Goal: Task Accomplishment & Management: Use online tool/utility

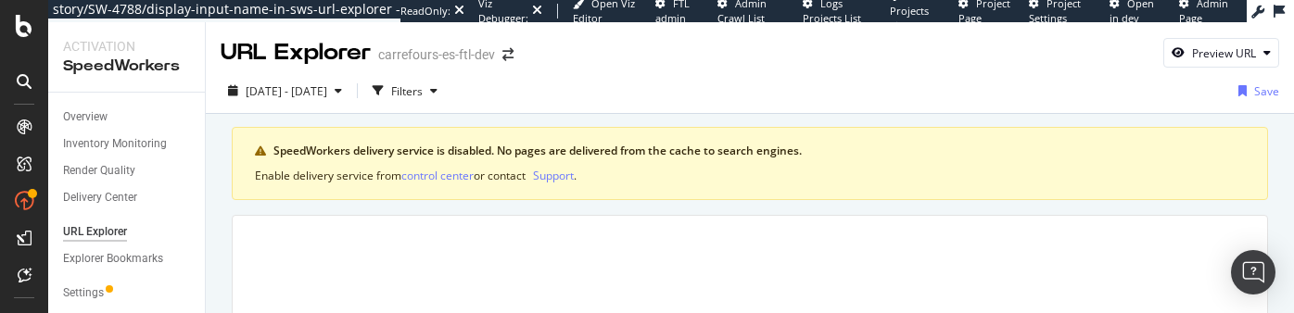
scroll to position [190, 0]
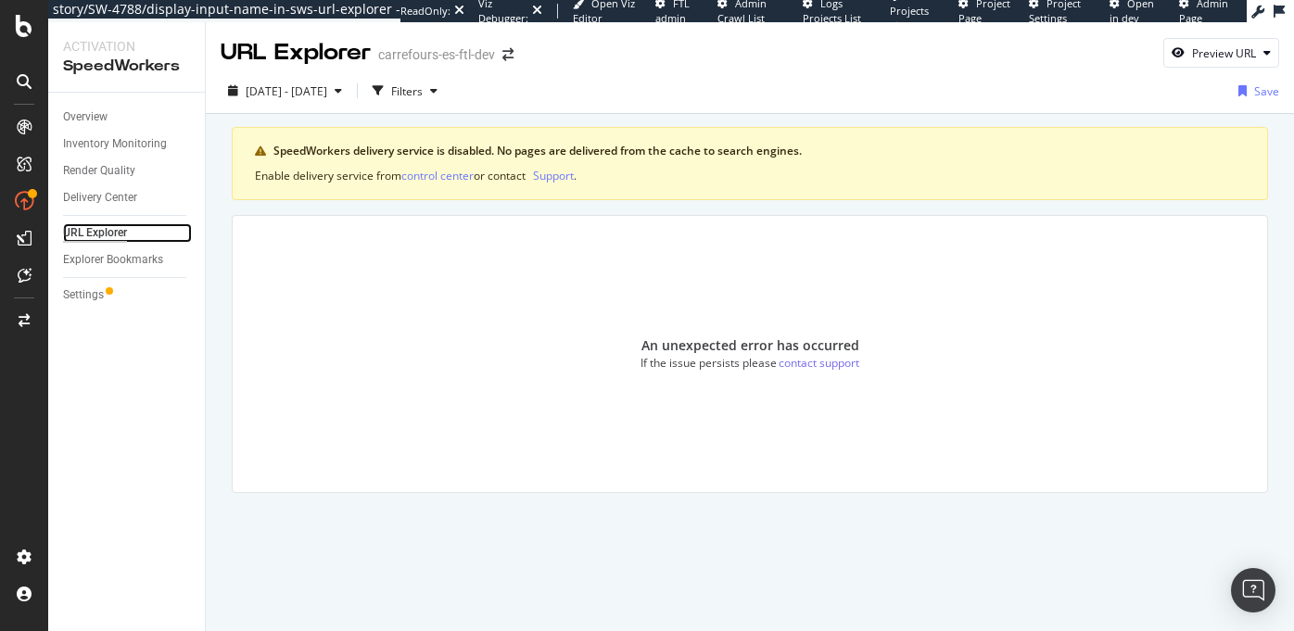
click at [106, 232] on div "URL Explorer" at bounding box center [95, 232] width 64 height 19
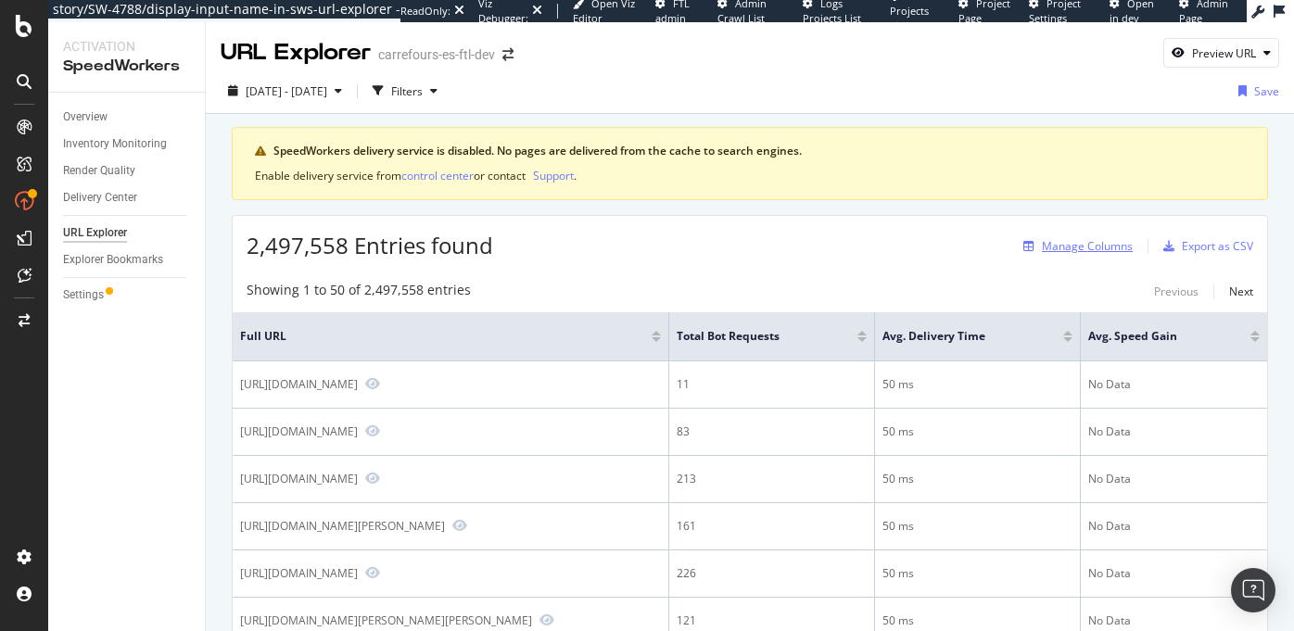
click at [1067, 247] on div "Manage Columns" at bounding box center [1087, 246] width 91 height 16
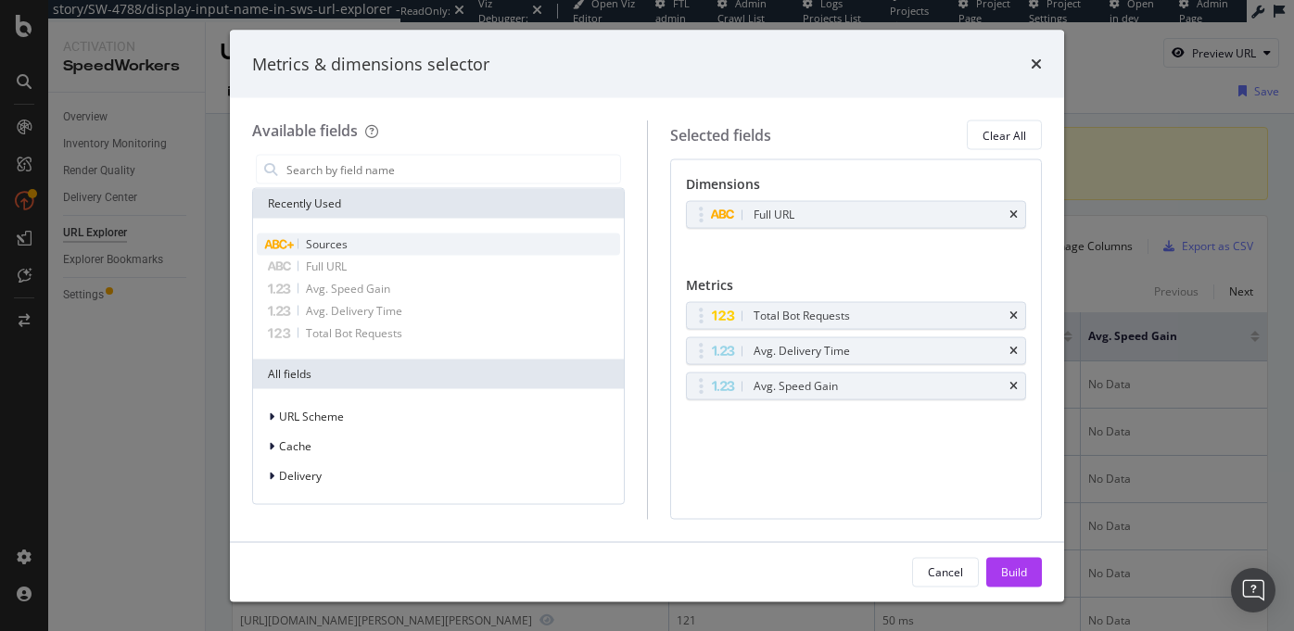
click at [356, 242] on div "Sources" at bounding box center [438, 245] width 363 height 22
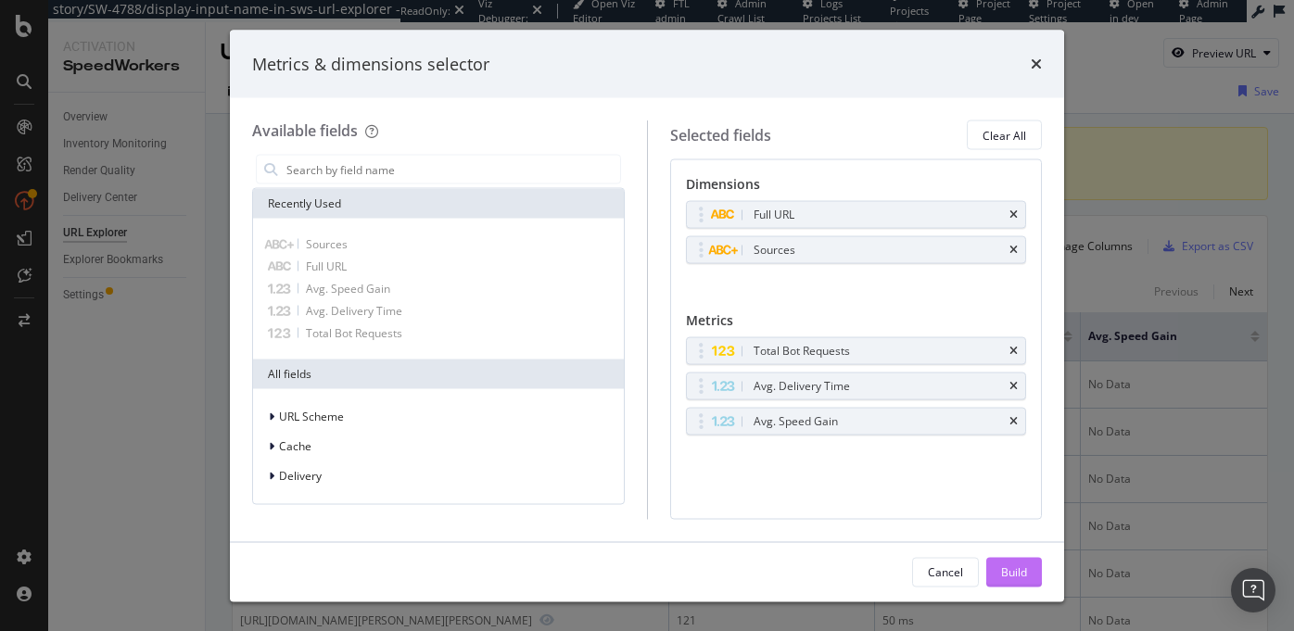
click at [1014, 312] on div "Build" at bounding box center [1014, 572] width 26 height 16
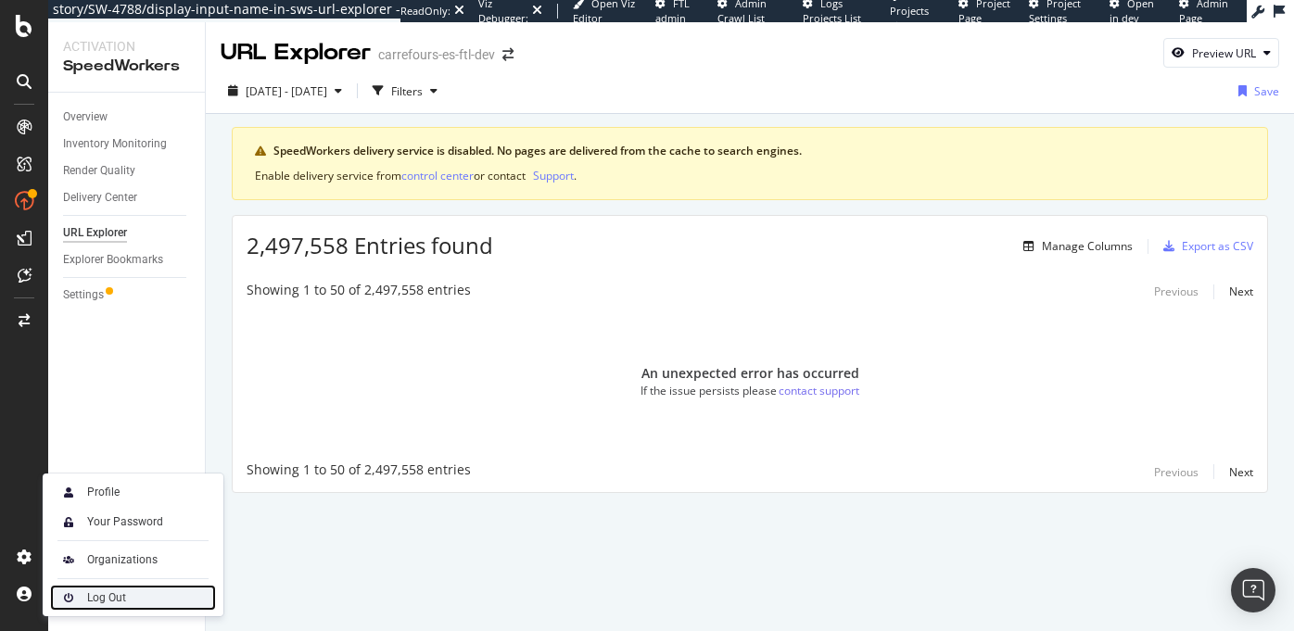
click at [103, 312] on div "Log Out" at bounding box center [106, 597] width 39 height 15
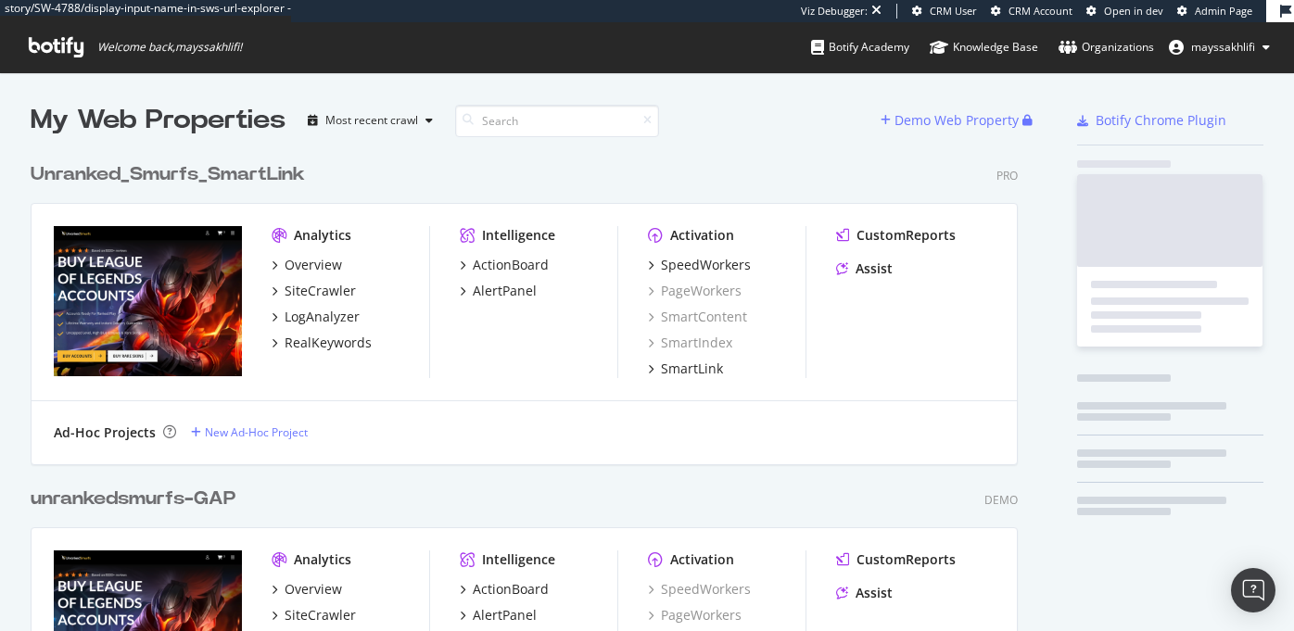
scroll to position [4086, 1002]
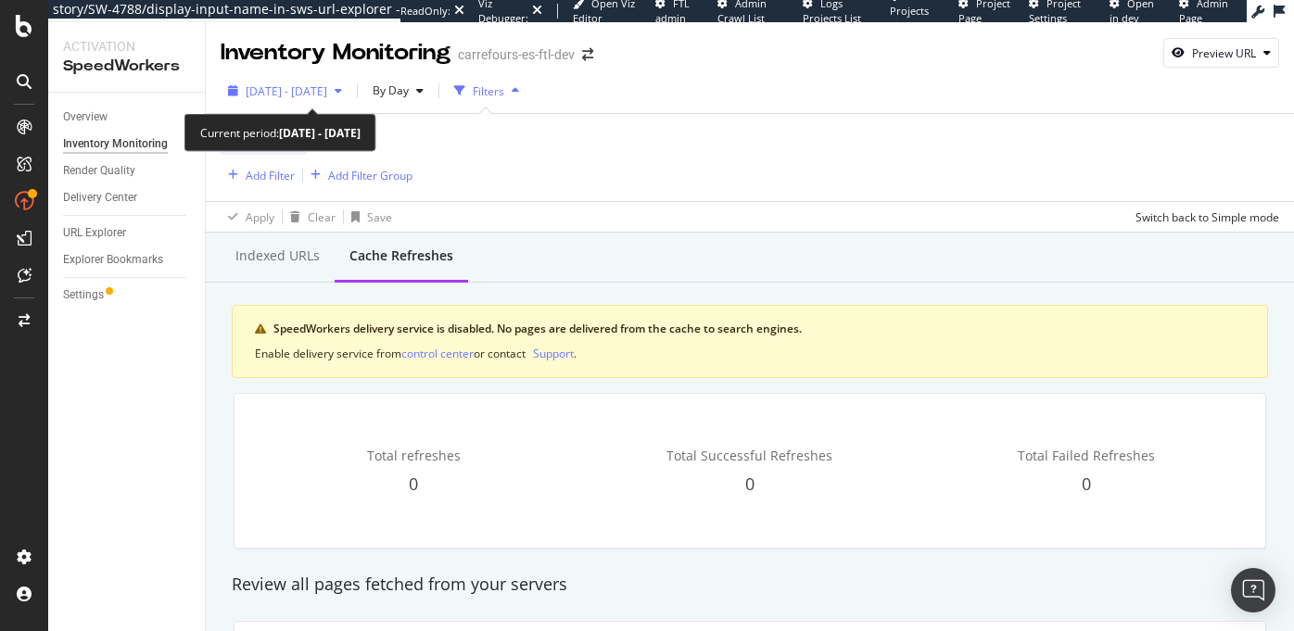
click at [327, 93] on span "[DATE] - [DATE]" at bounding box center [287, 91] width 82 height 16
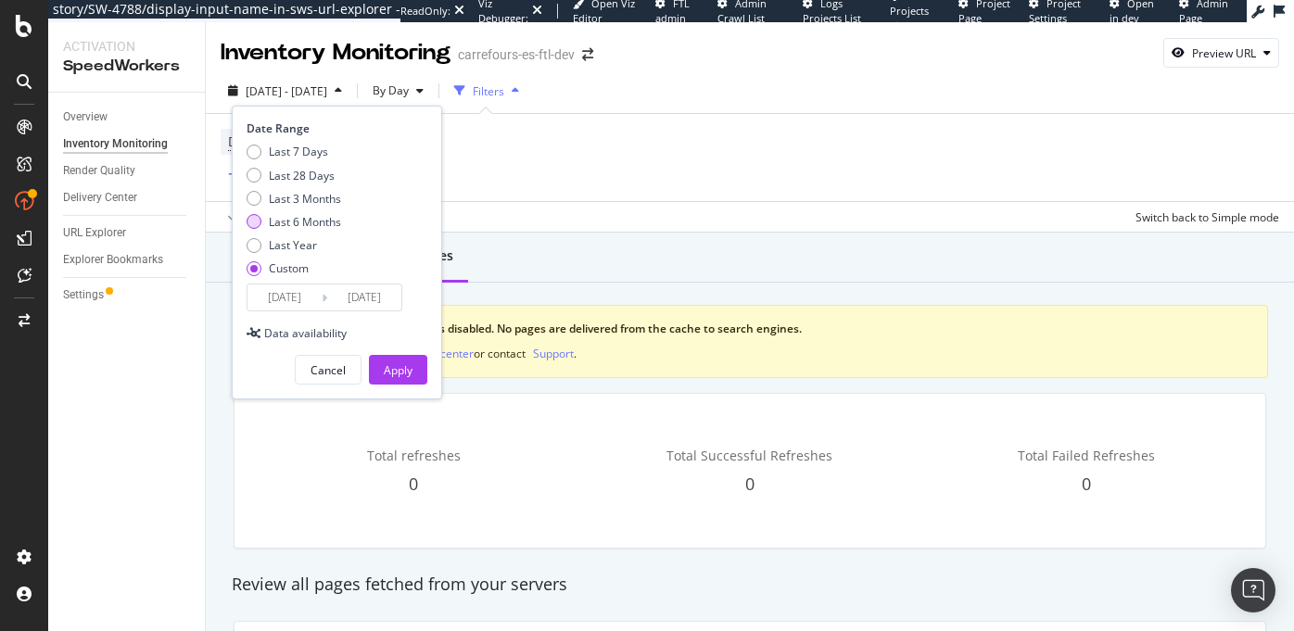
click at [289, 216] on div "Last 6 Months" at bounding box center [305, 222] width 72 height 16
type input "[DATE]"
click at [392, 364] on div "Apply" at bounding box center [398, 370] width 29 height 16
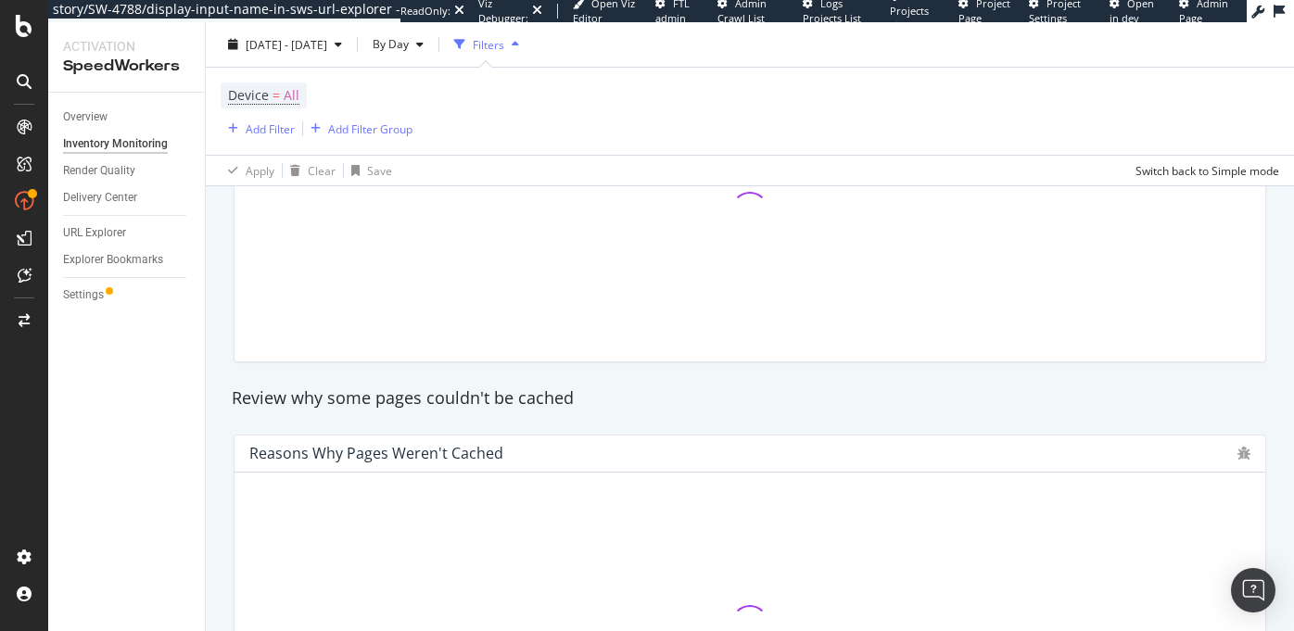
scroll to position [1057, 0]
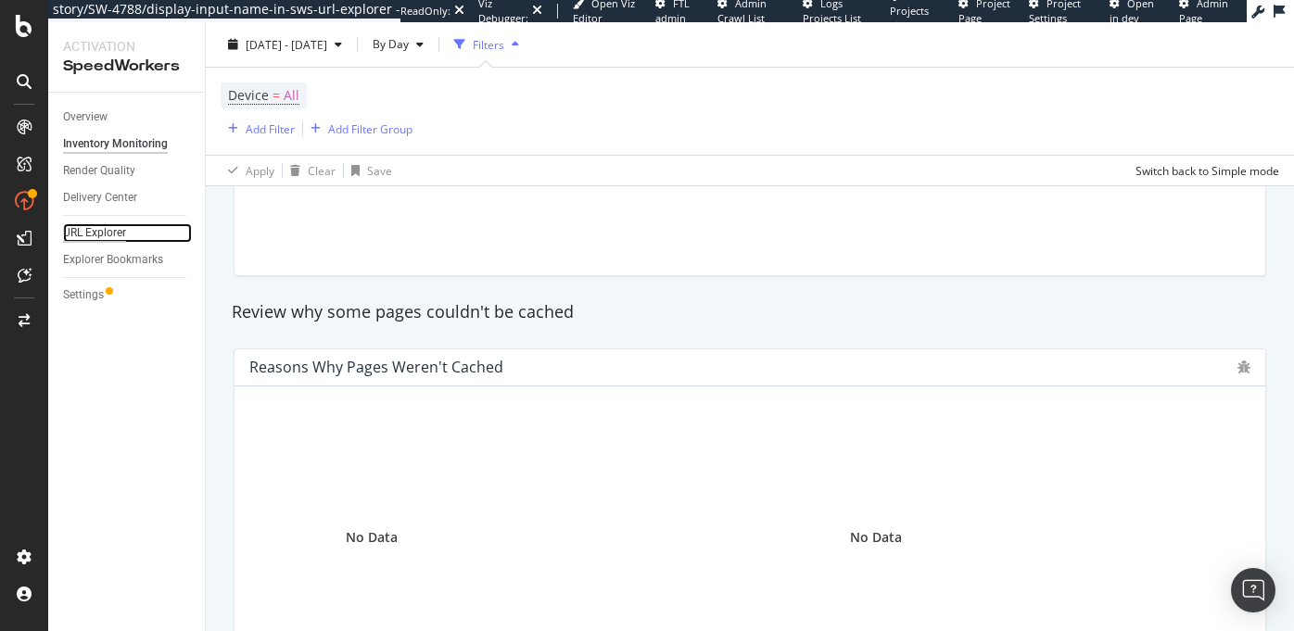
click at [93, 234] on div "URL Explorer" at bounding box center [94, 232] width 63 height 19
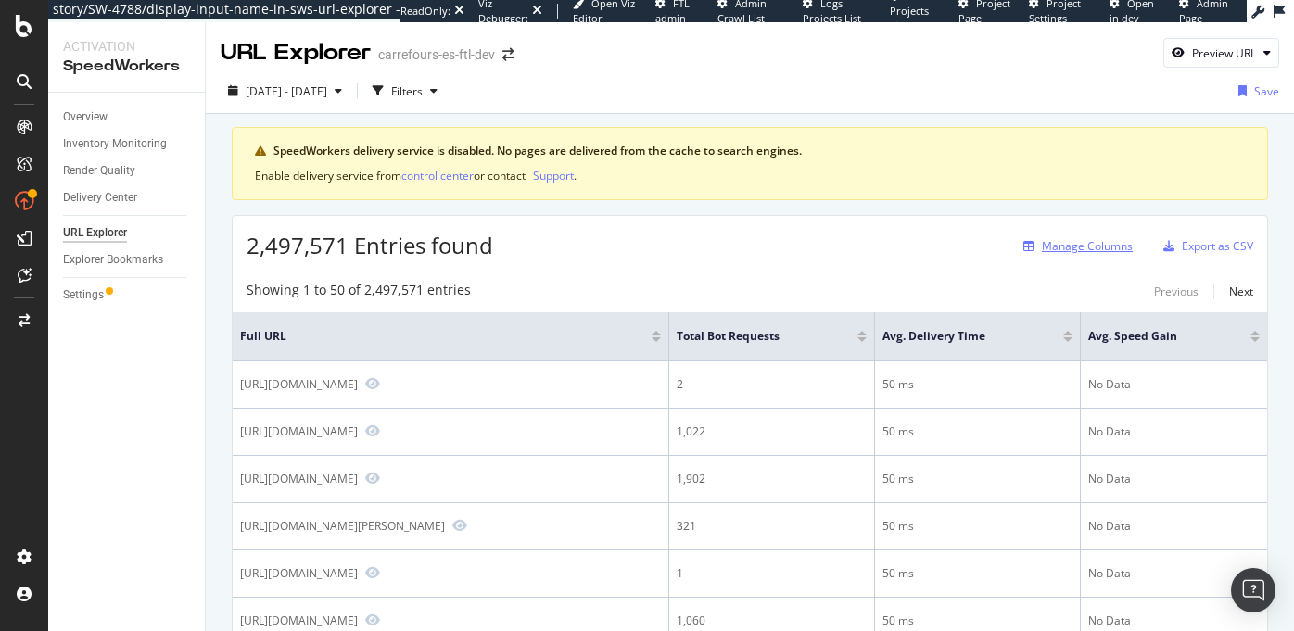
click at [1073, 245] on div "Manage Columns" at bounding box center [1087, 246] width 91 height 16
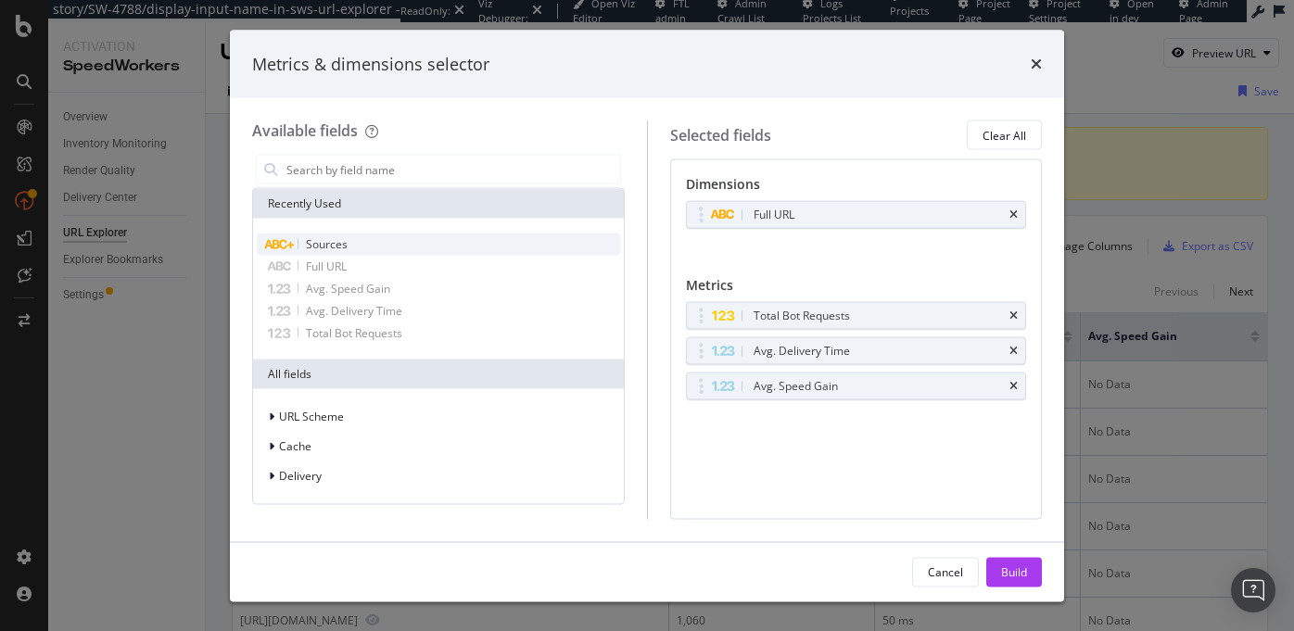
click at [335, 243] on span "Sources" at bounding box center [327, 244] width 42 height 16
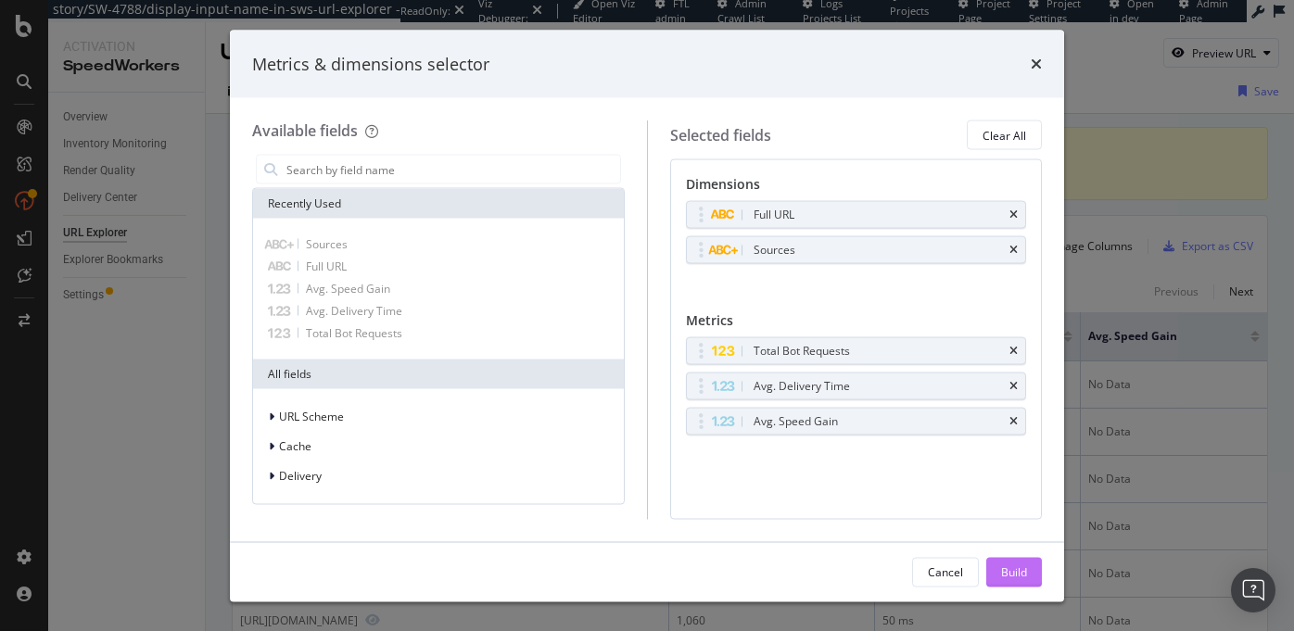
click at [1014, 569] on div "Build" at bounding box center [1014, 572] width 26 height 16
